Goal: Task Accomplishment & Management: Manage account settings

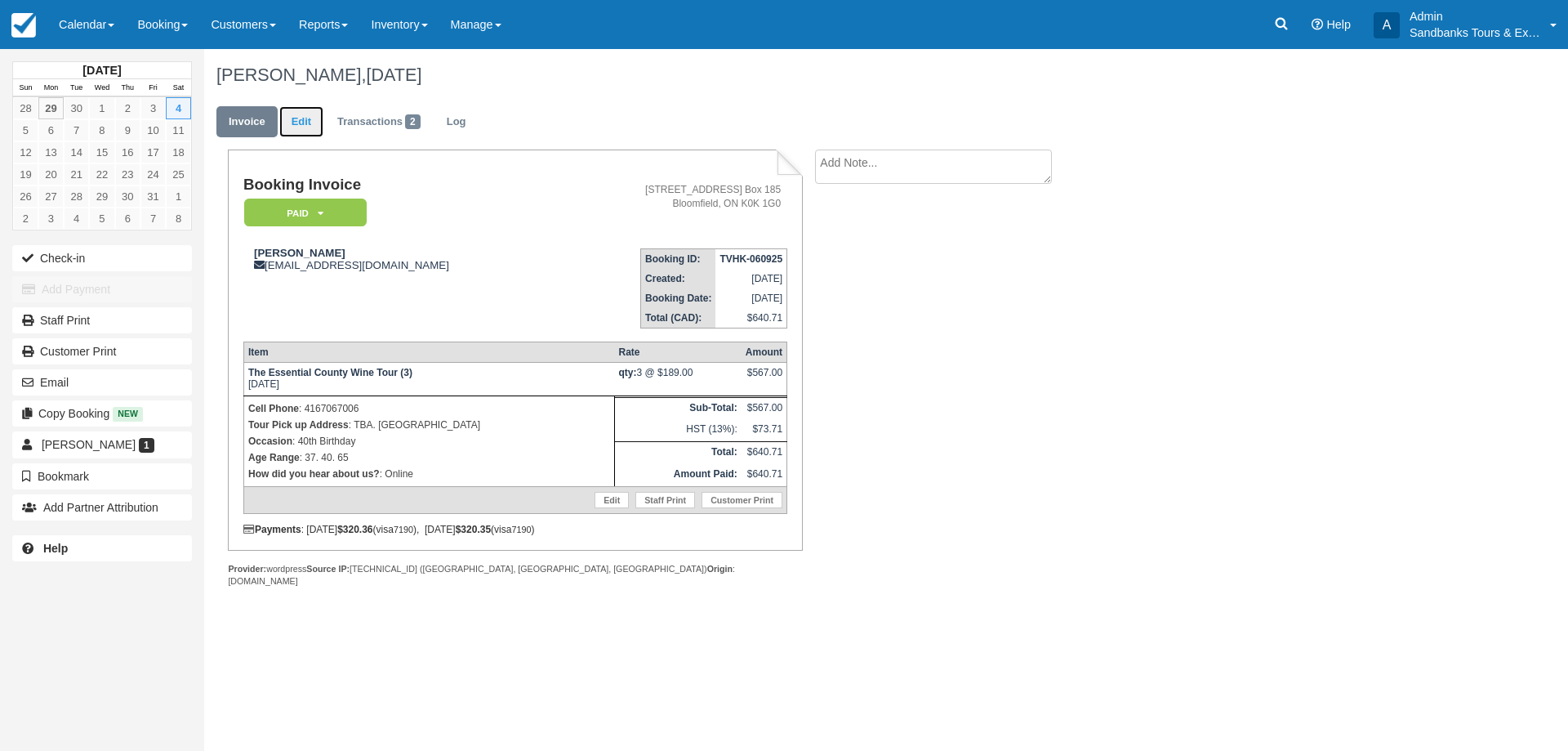
click at [299, 122] on link "Edit" at bounding box center [301, 122] width 45 height 32
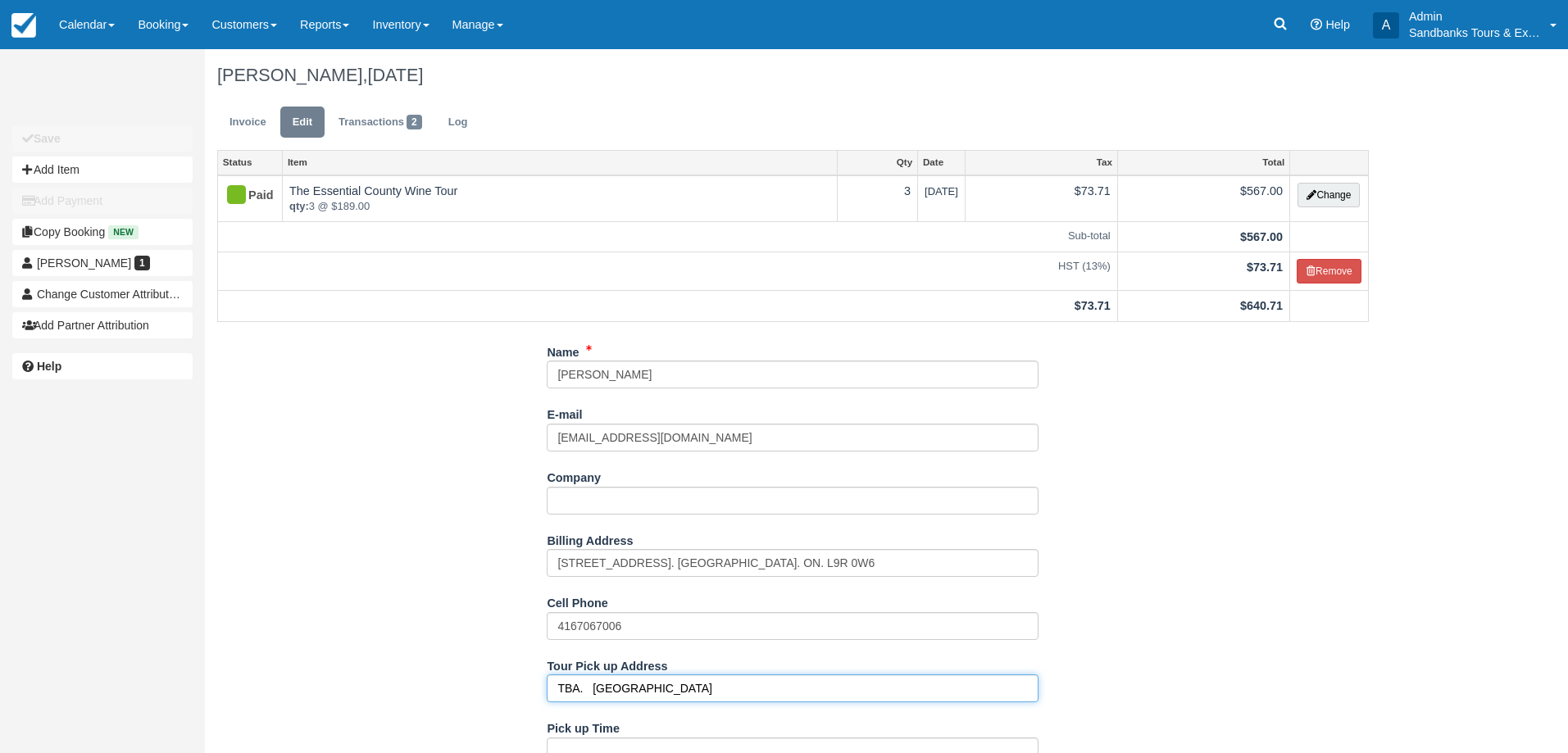
click at [644, 688] on input "TBA. Bloomfield" at bounding box center [792, 688] width 492 height 28
paste input "280 Bloomfield Main Street"
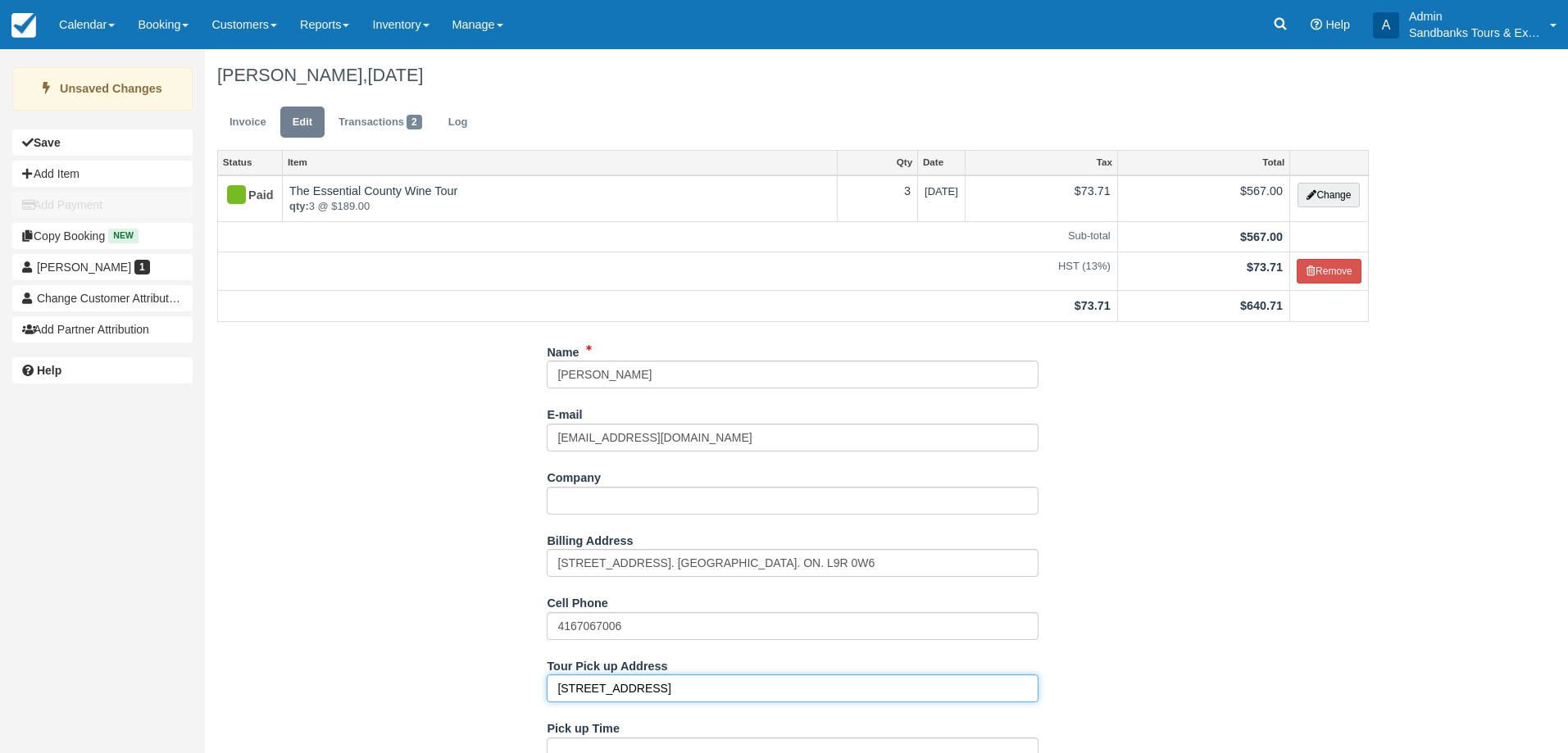
type input "280 Bloomfield Main Street"
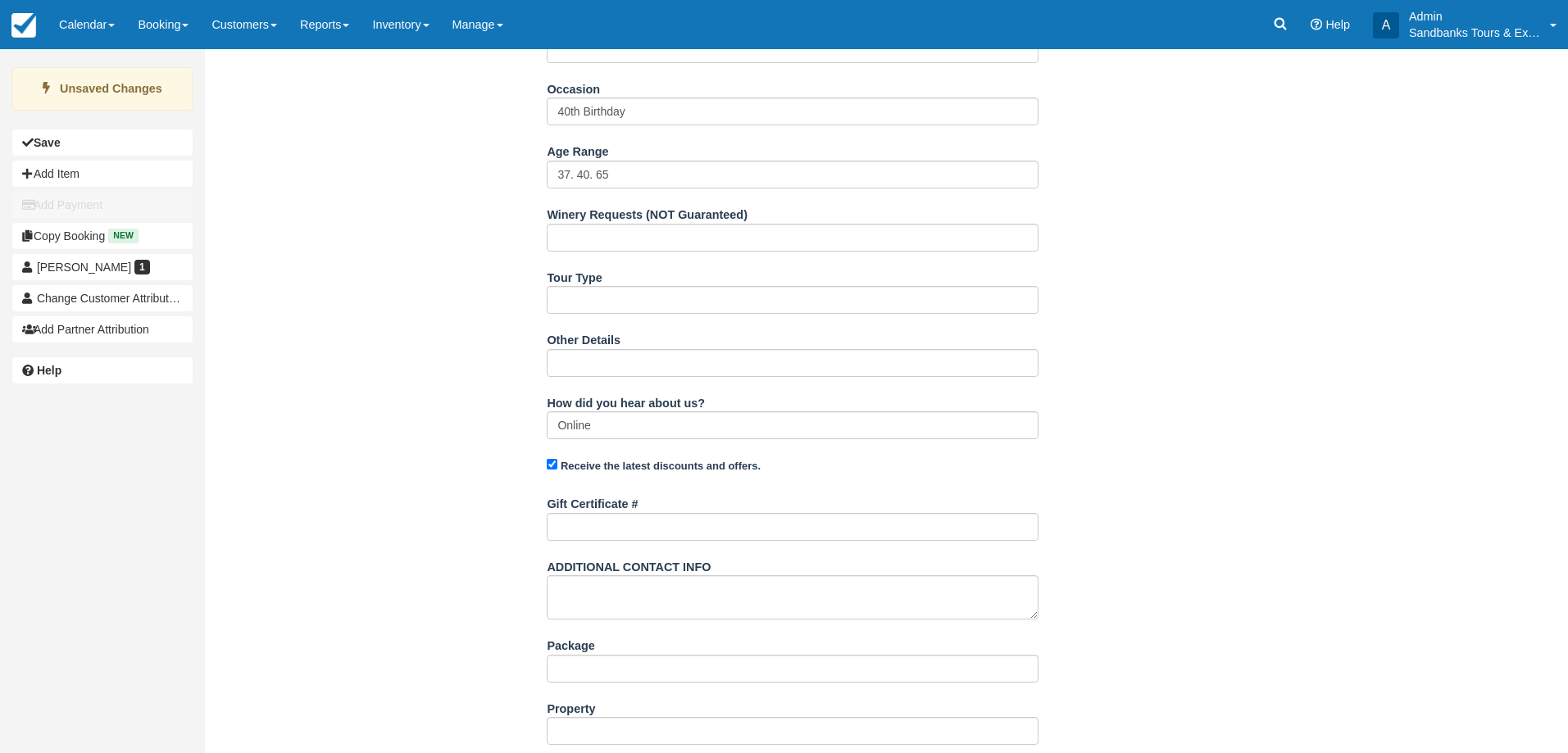
scroll to position [746, 0]
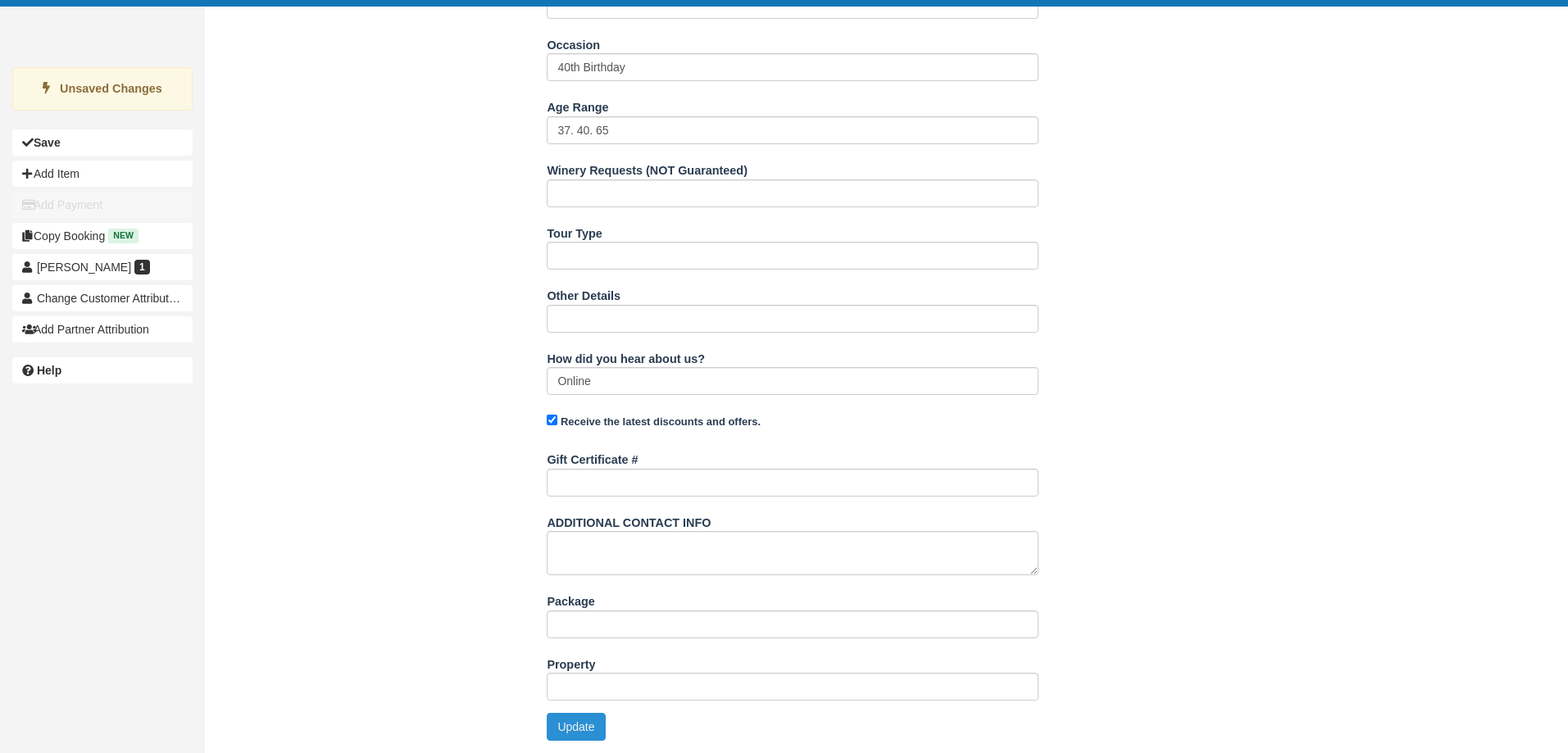
click at [585, 736] on button "Update" at bounding box center [575, 726] width 58 height 28
